Goal: Use online tool/utility: Use online tool/utility

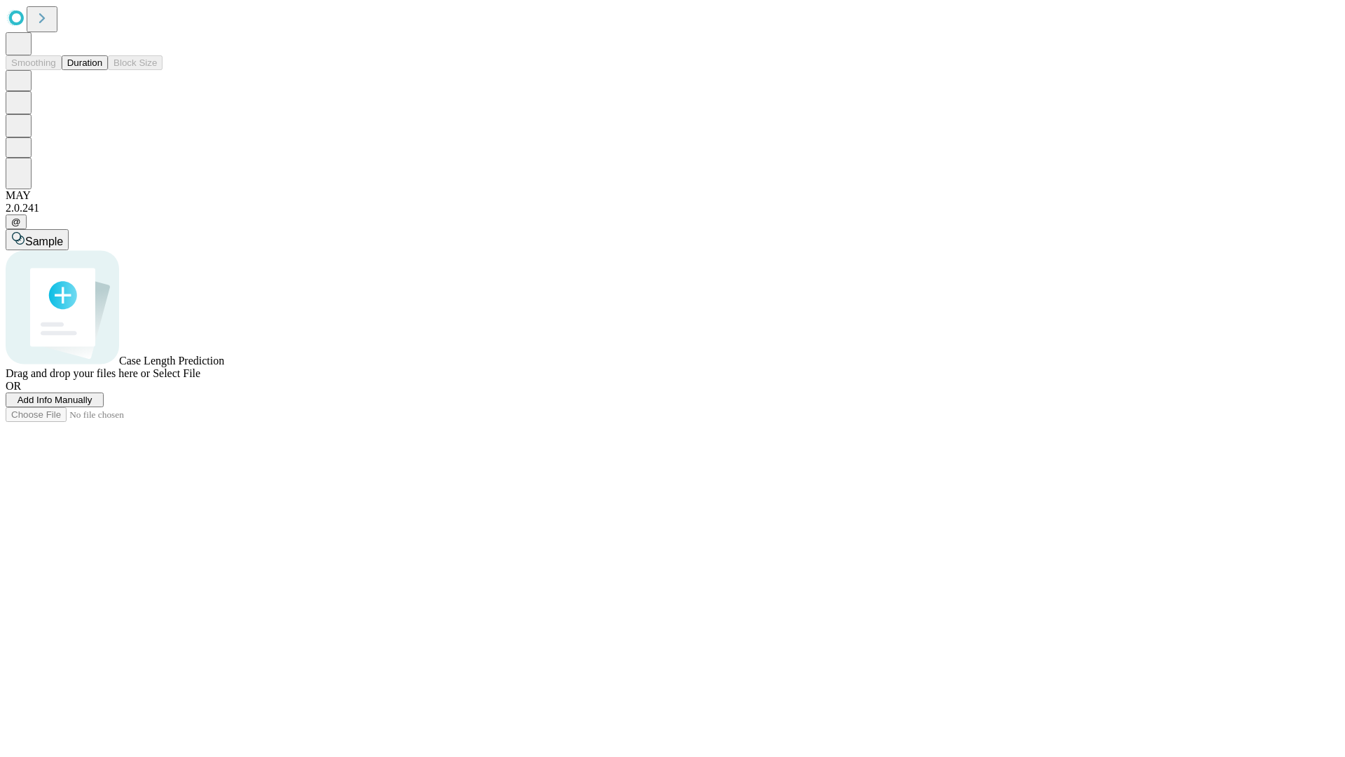
click at [102, 70] on button "Duration" at bounding box center [85, 62] width 46 height 15
click at [92, 405] on span "Add Info Manually" at bounding box center [55, 399] width 75 height 11
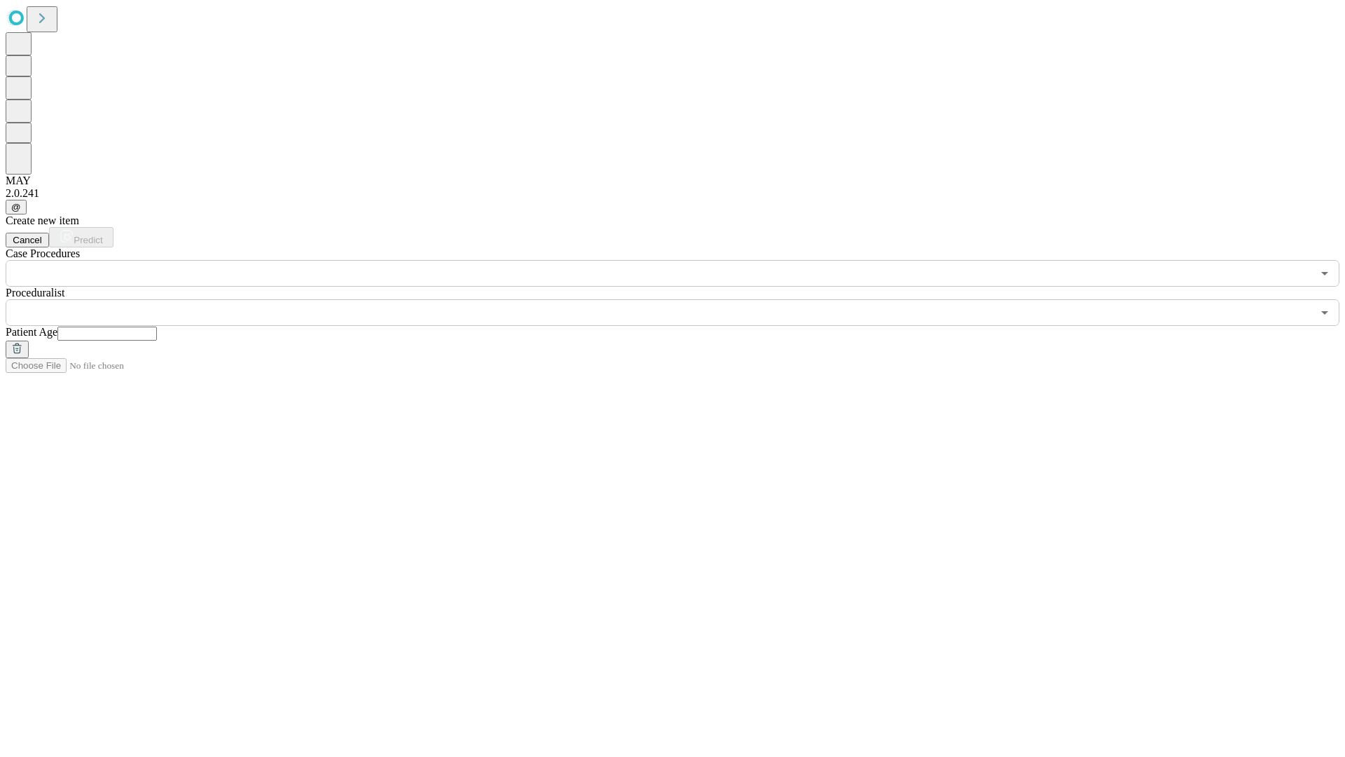
click at [157, 326] on input "text" at bounding box center [106, 333] width 99 height 14
type input "**"
click at [682, 299] on input "text" at bounding box center [659, 312] width 1306 height 27
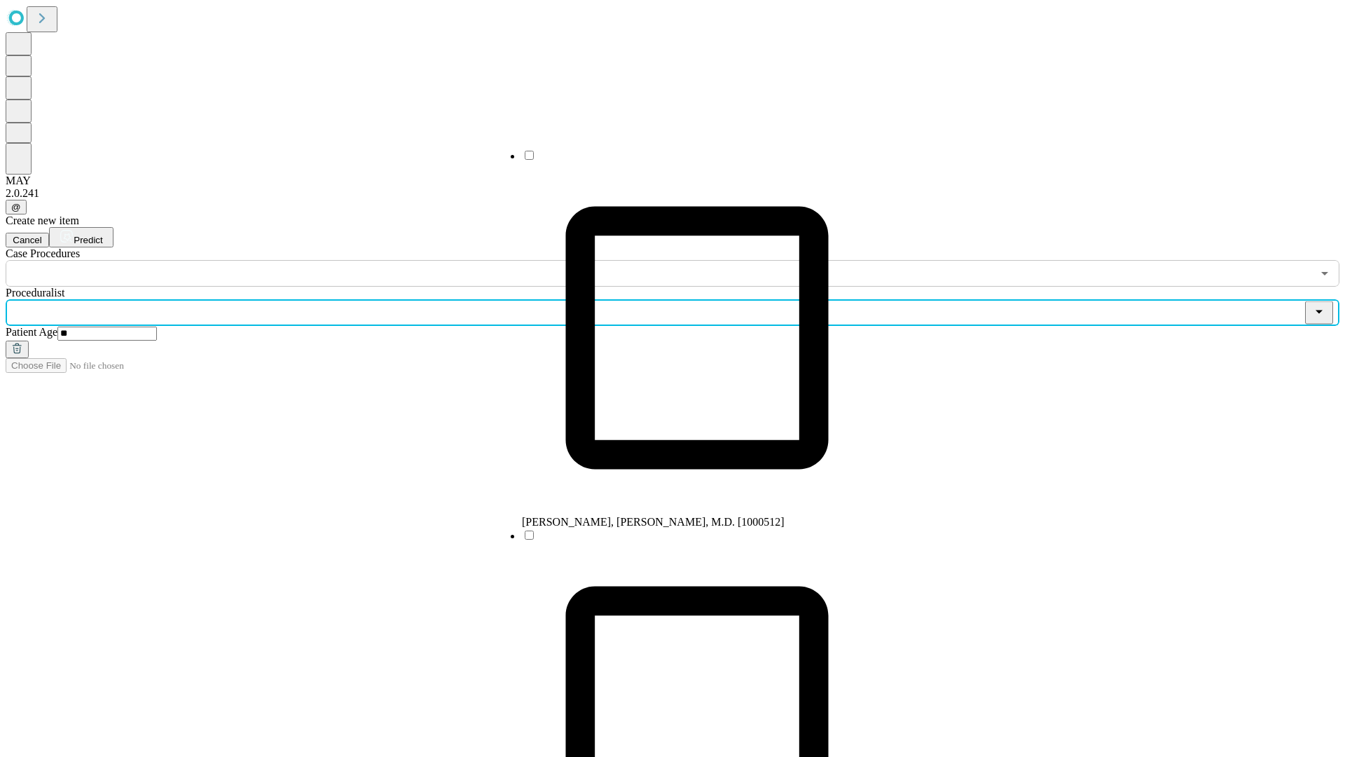
click at [683, 160] on li "[PERSON_NAME], [PERSON_NAME], M.D. [1000512]" at bounding box center [697, 339] width 350 height 380
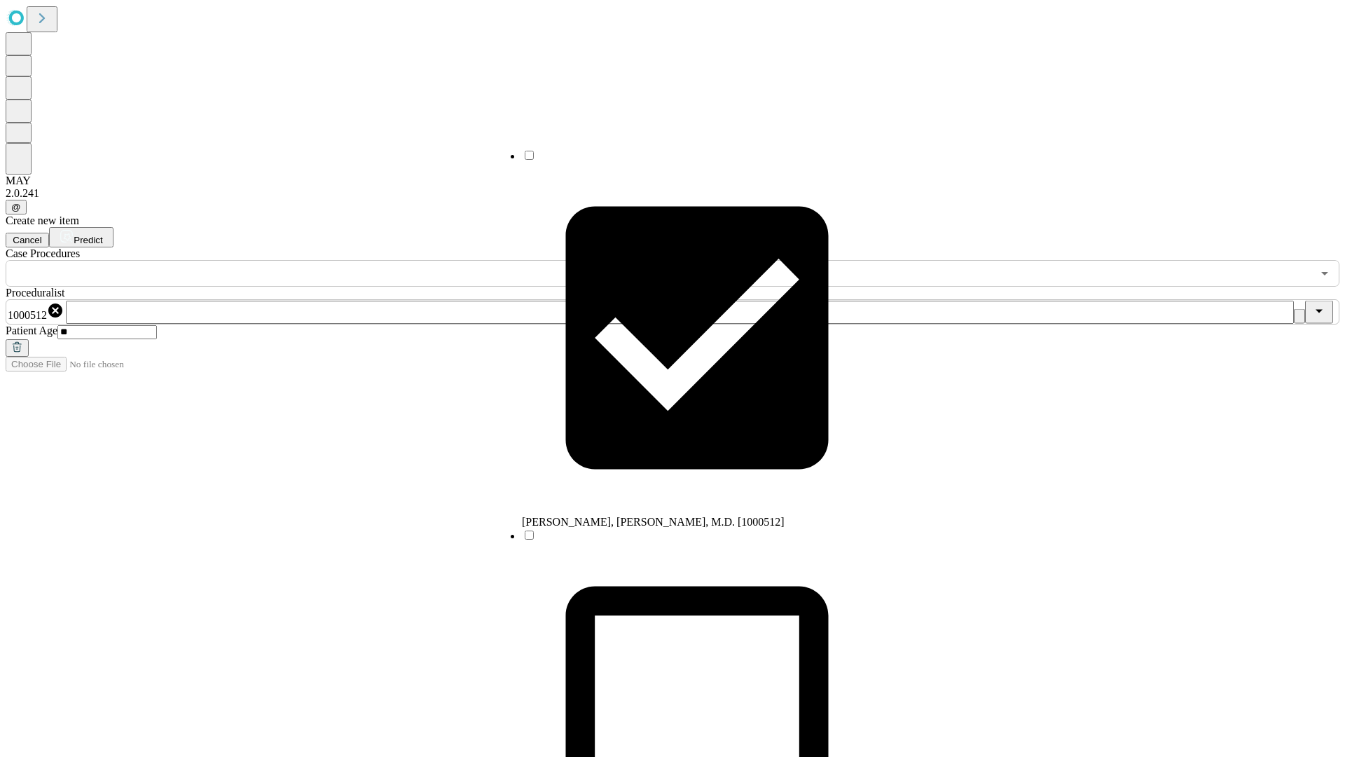
click at [294, 260] on input "text" at bounding box center [659, 273] width 1306 height 27
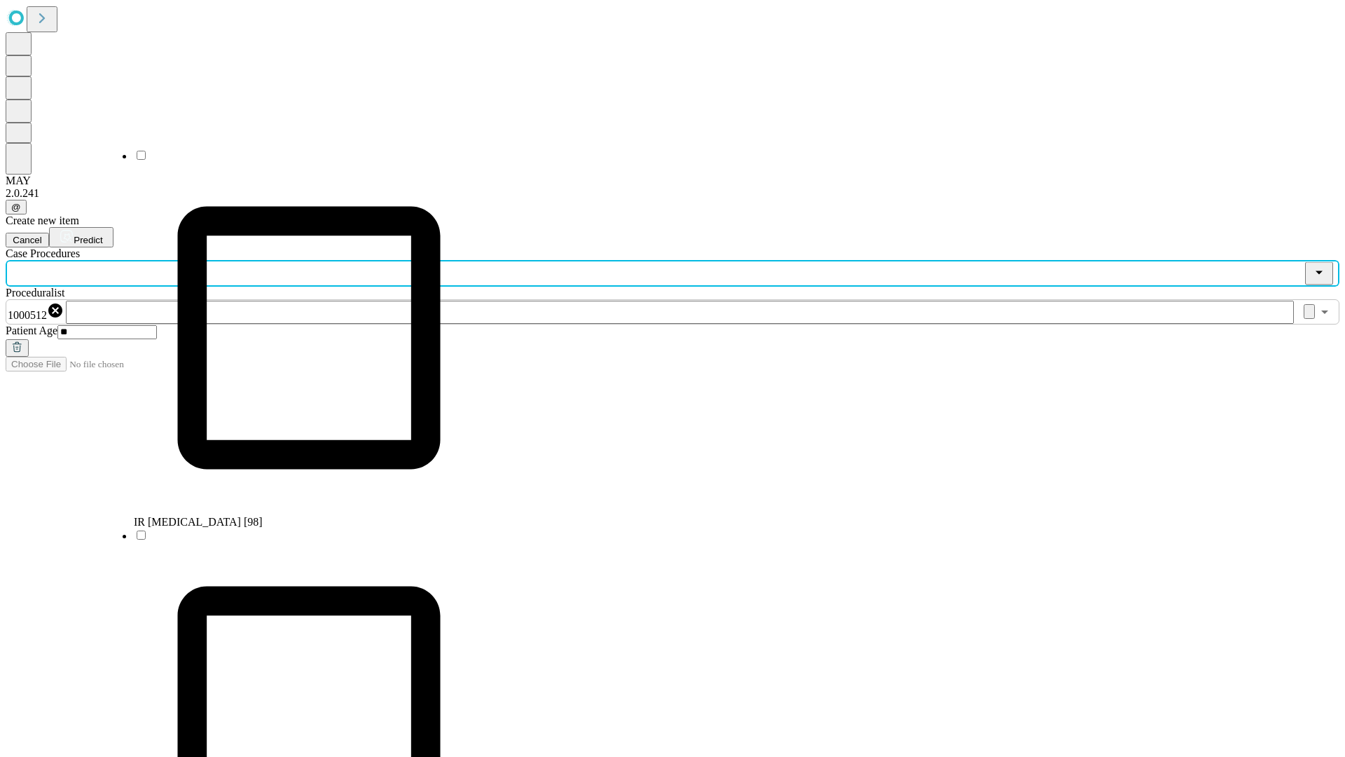
click at [295, 160] on li "IR [MEDICAL_DATA] [98]" at bounding box center [309, 339] width 350 height 380
click at [102, 235] on span "Predict" at bounding box center [88, 240] width 29 height 11
